Goal: Manage account settings

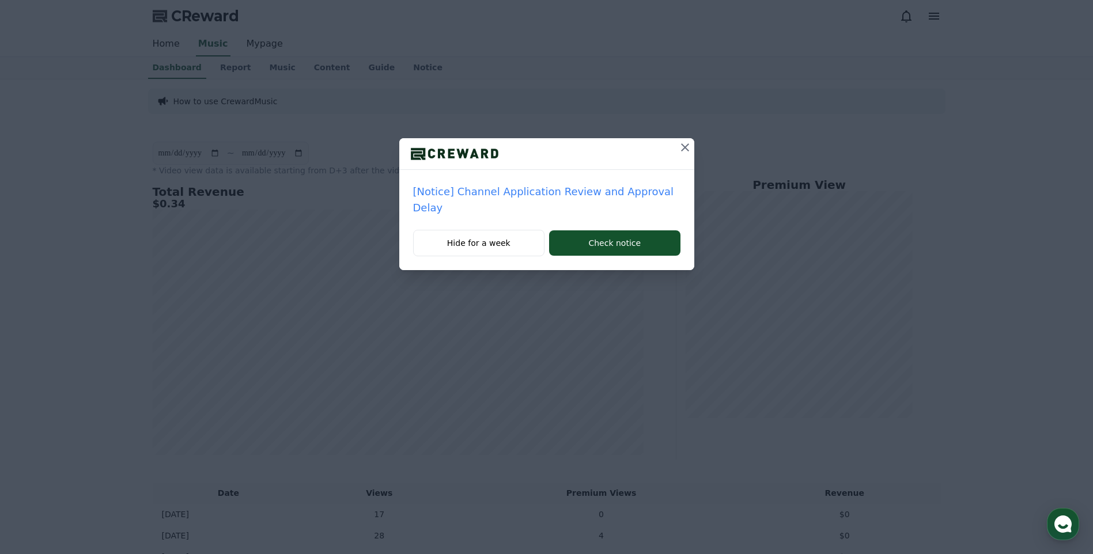
click at [679, 151] on icon at bounding box center [685, 148] width 14 height 14
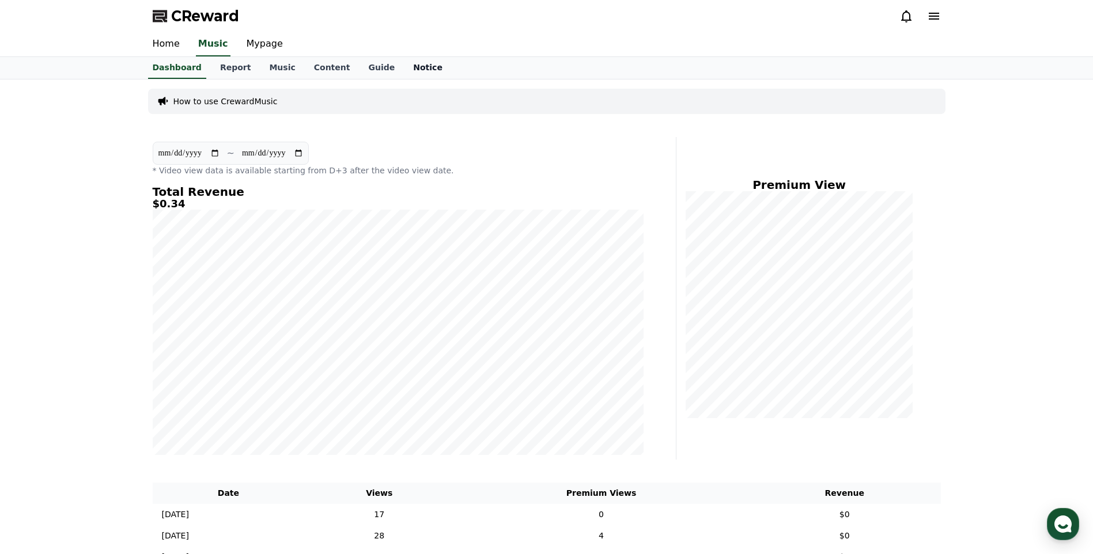
click at [410, 68] on link "Notice" at bounding box center [428, 68] width 48 height 22
click at [261, 44] on link "Mypage" at bounding box center [264, 44] width 55 height 24
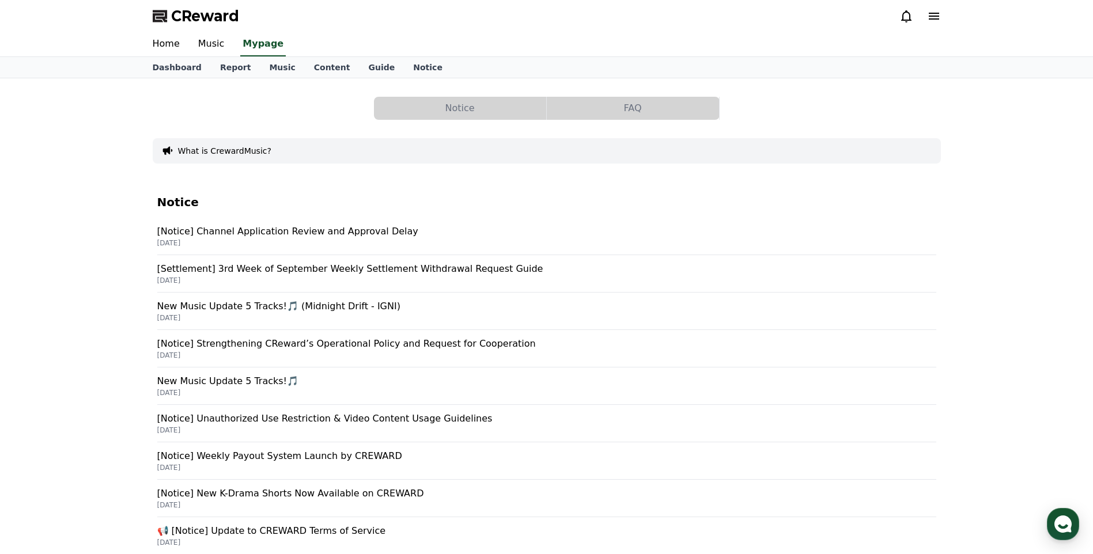
select select "**********"
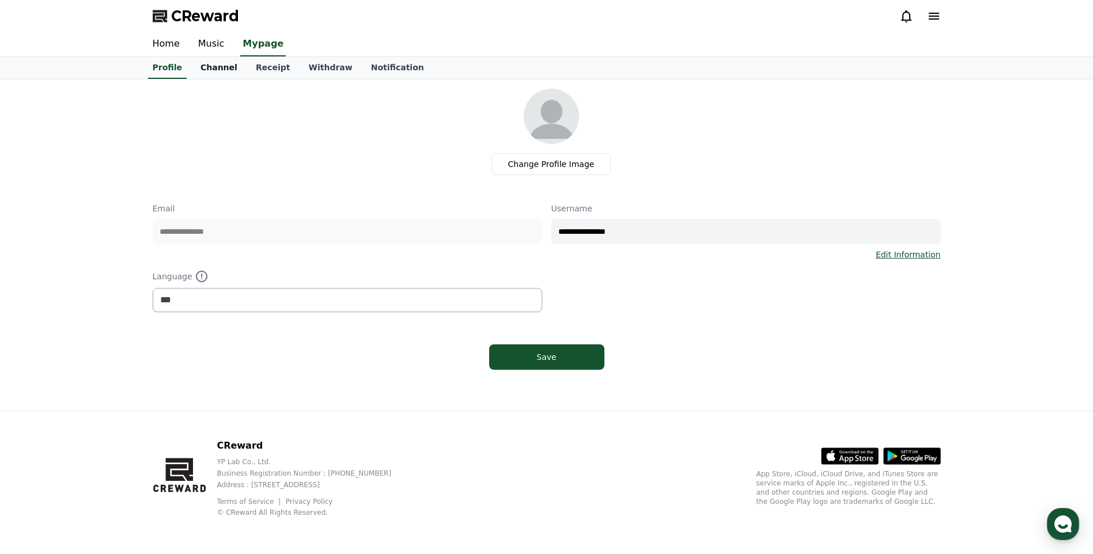
click at [222, 70] on link "Channel" at bounding box center [218, 68] width 55 height 22
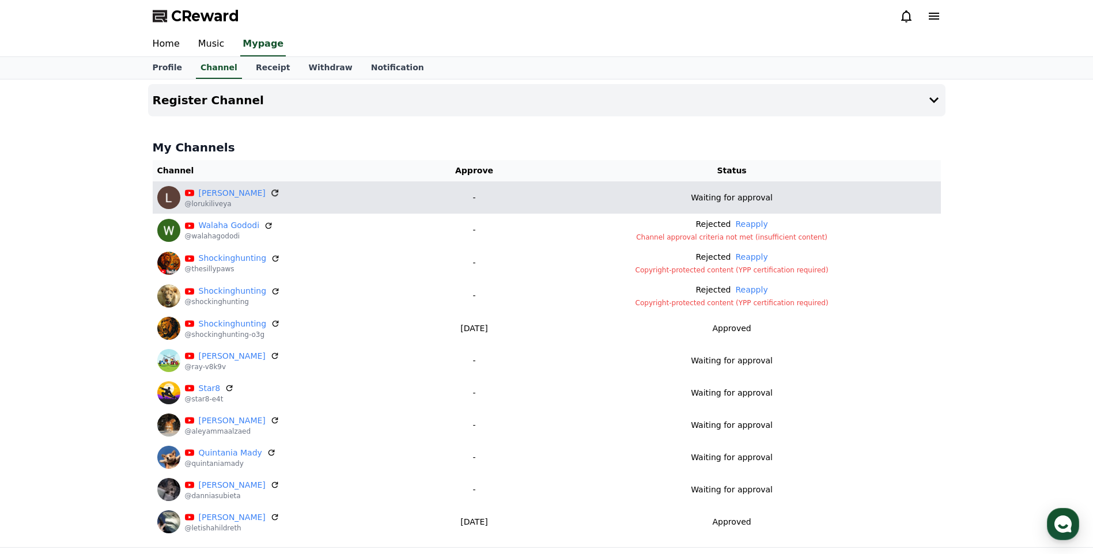
click at [271, 190] on icon at bounding box center [274, 193] width 7 height 7
